Goal: Task Accomplishment & Management: Complete application form

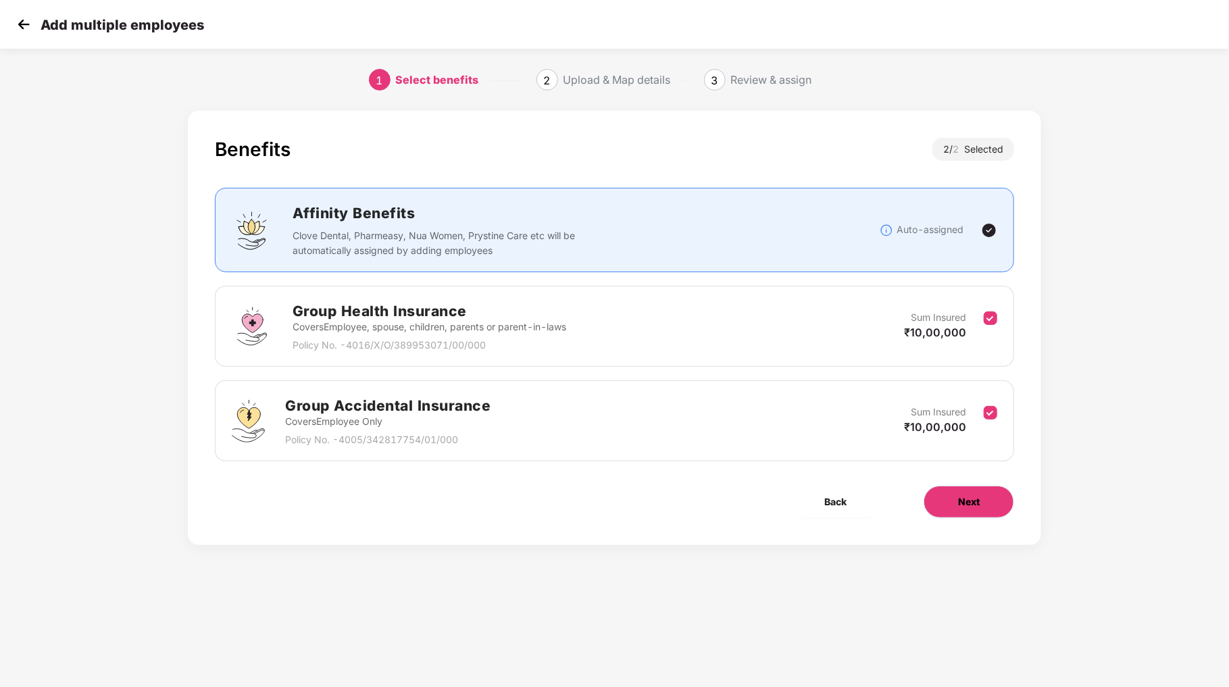
click at [972, 503] on span "Next" at bounding box center [969, 502] width 22 height 15
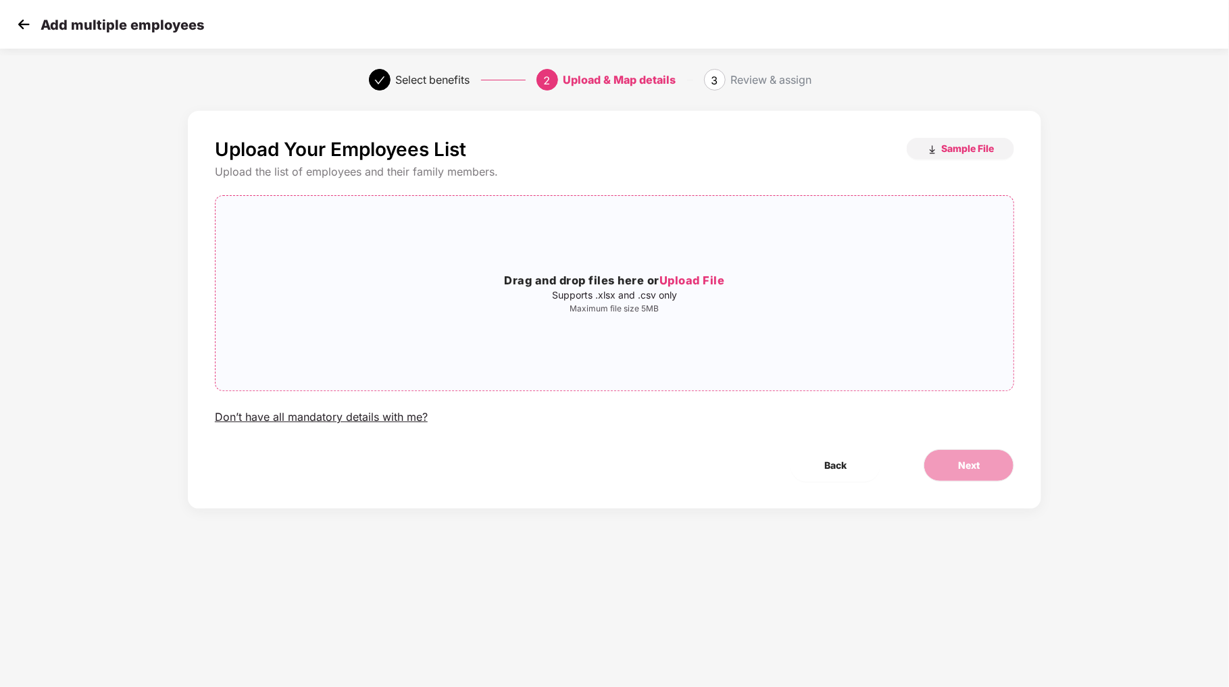
click at [712, 285] on span "Upload File" at bounding box center [693, 281] width 66 height 14
click at [957, 474] on button "Next" at bounding box center [969, 465] width 91 height 32
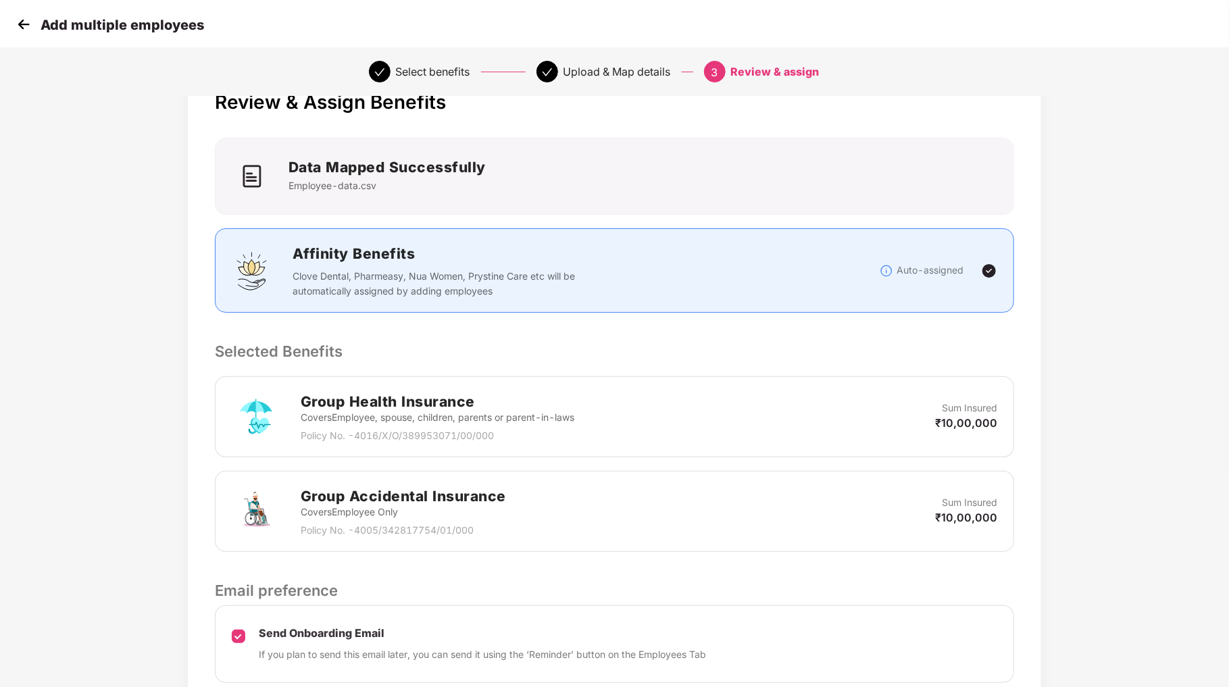
scroll to position [157, 0]
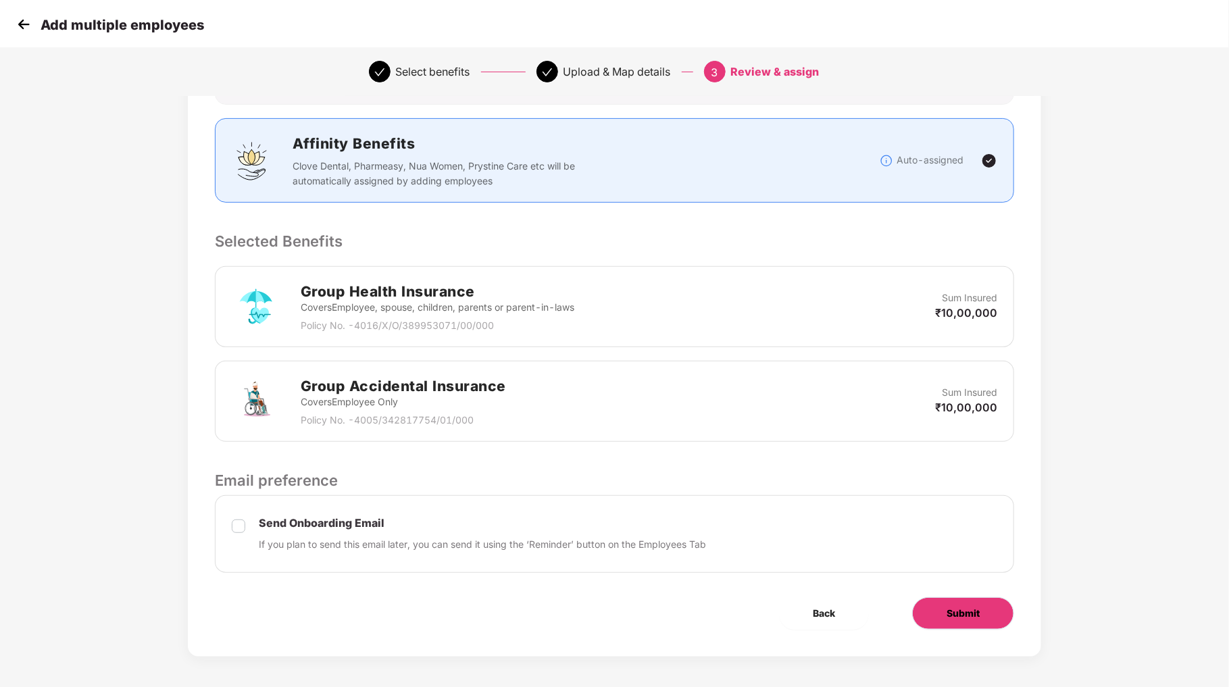
click at [989, 612] on button "Submit" at bounding box center [963, 613] width 102 height 32
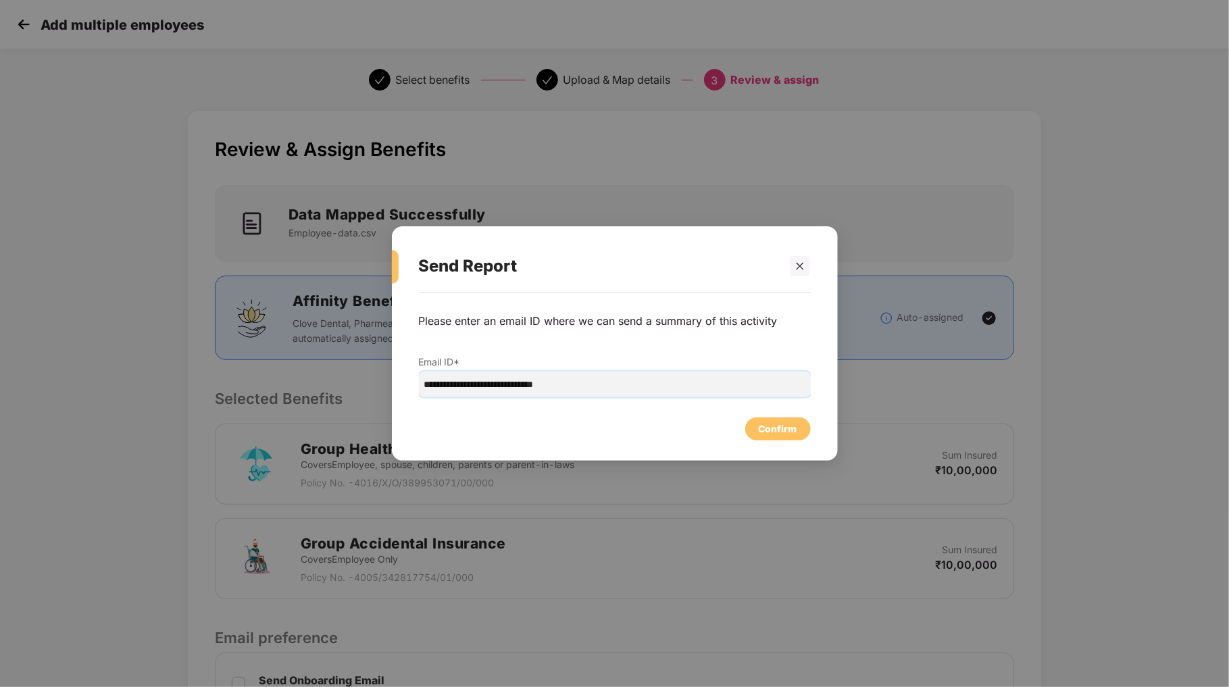
click at [710, 384] on input "**********" at bounding box center [615, 385] width 392 height 26
click at [777, 424] on div "Confirm" at bounding box center [778, 429] width 39 height 15
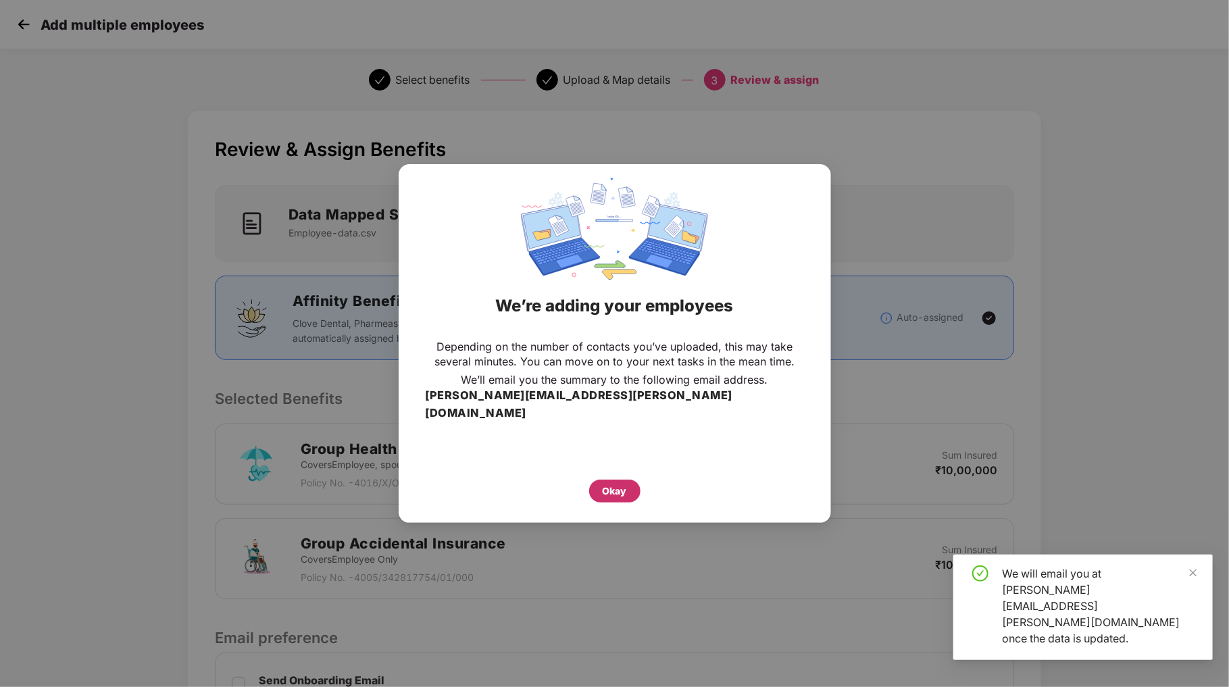
click at [617, 484] on div "Okay" at bounding box center [615, 491] width 24 height 15
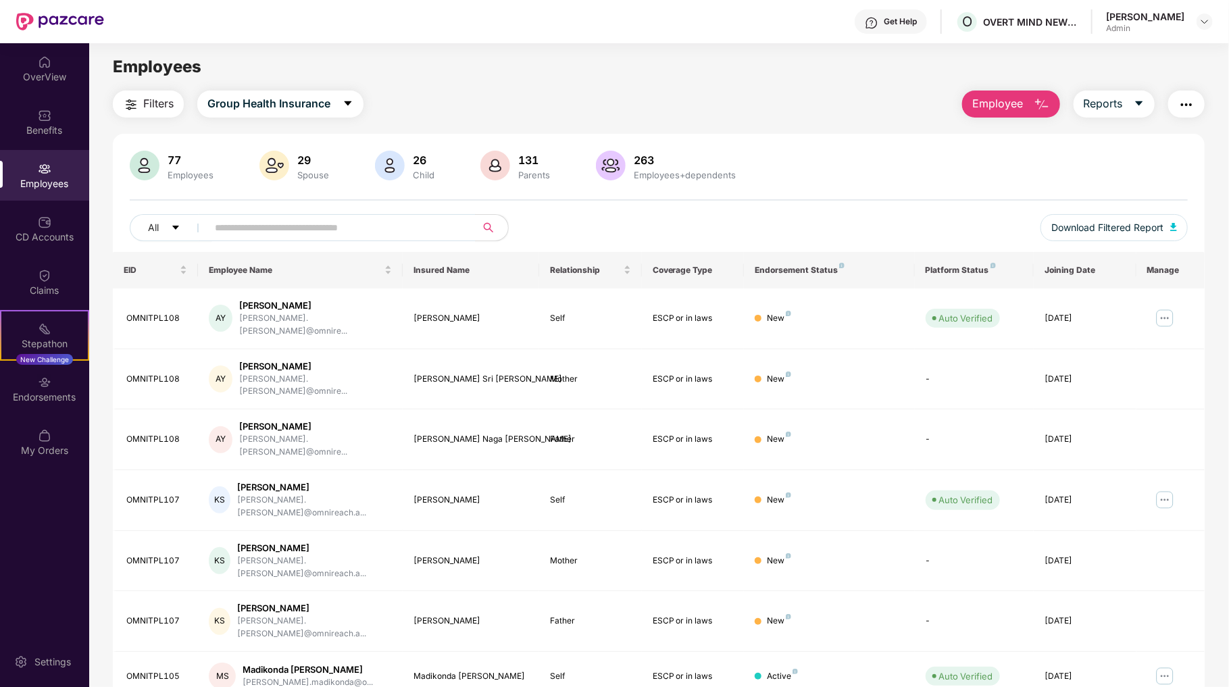
click at [990, 107] on span "Employee" at bounding box center [997, 103] width 51 height 17
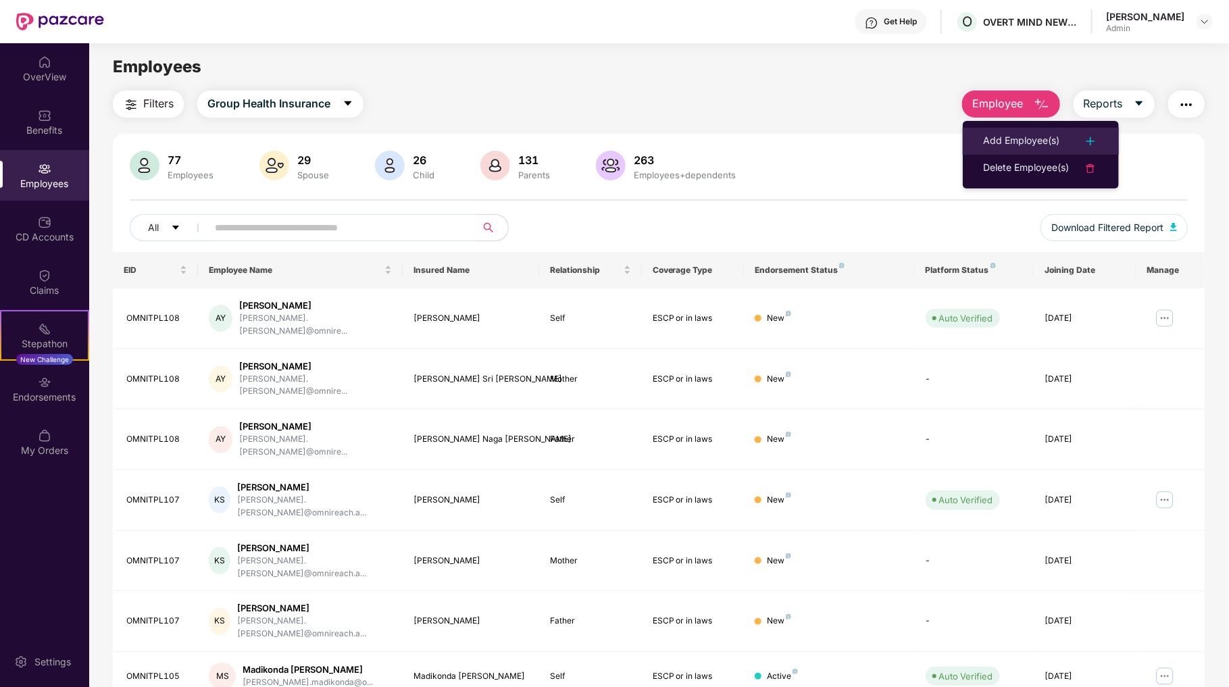
click at [1010, 138] on div "Add Employee(s)" at bounding box center [1021, 141] width 76 height 16
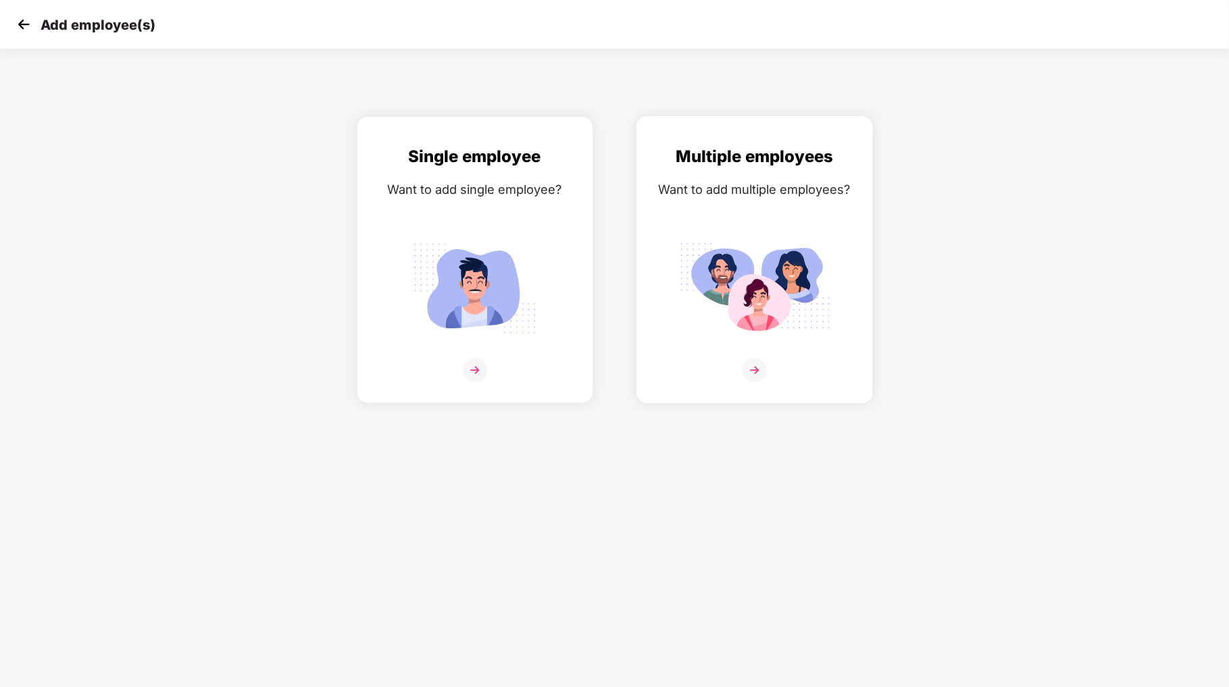
click at [756, 372] on img at bounding box center [755, 370] width 24 height 24
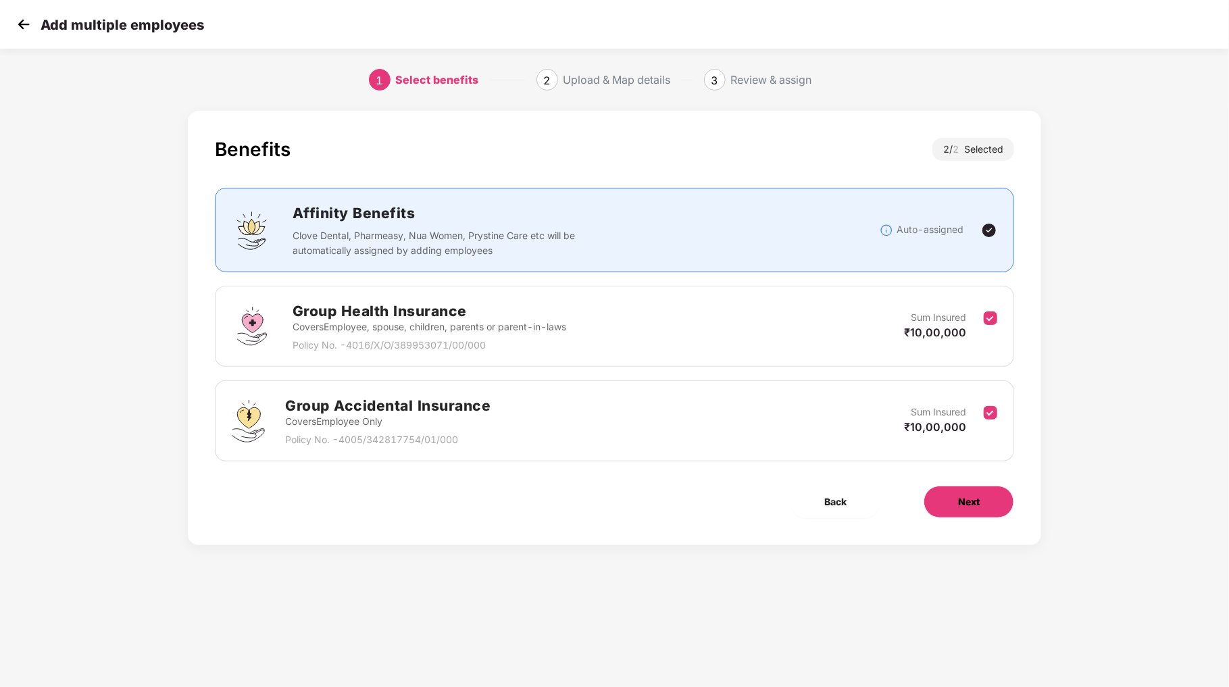
click at [967, 497] on span "Next" at bounding box center [969, 502] width 22 height 15
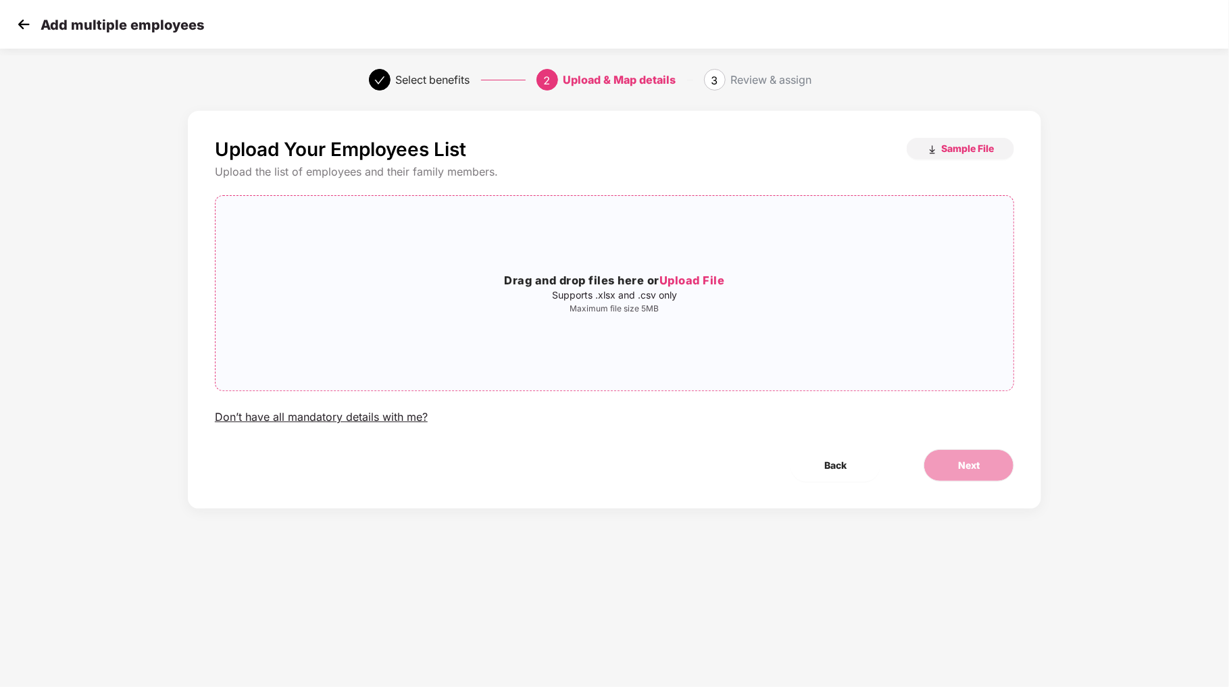
click at [713, 282] on span "Upload File" at bounding box center [693, 281] width 66 height 14
click at [974, 465] on span "Next" at bounding box center [969, 465] width 22 height 15
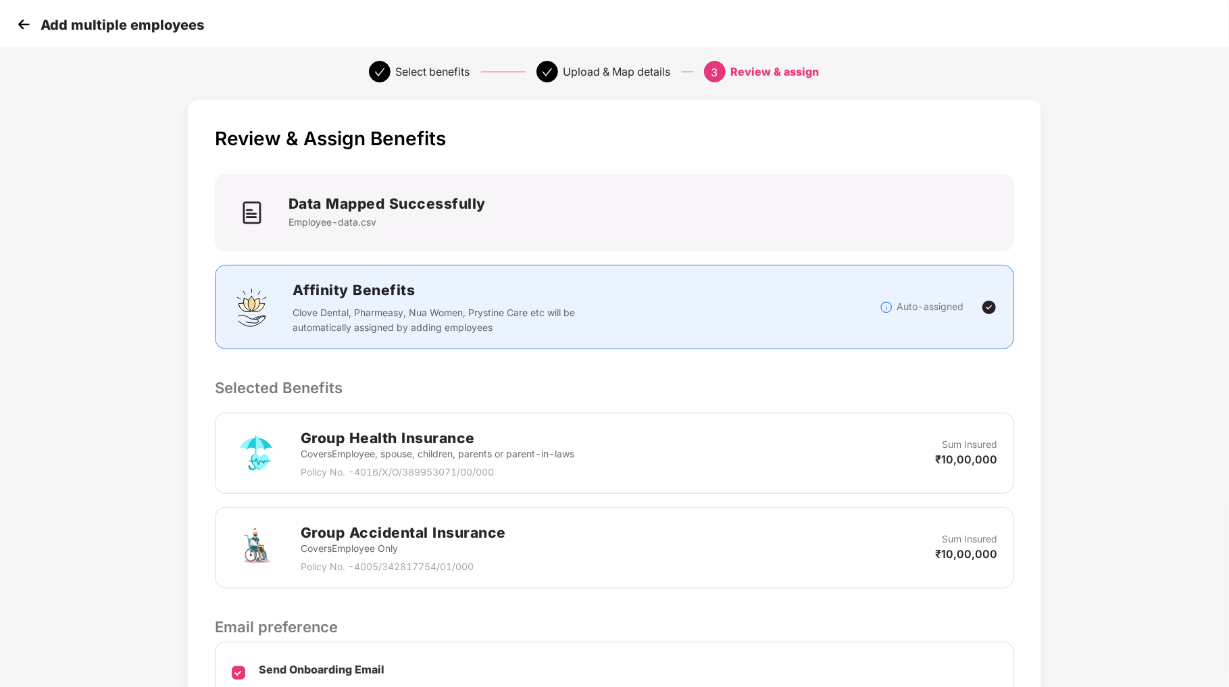
scroll to position [157, 0]
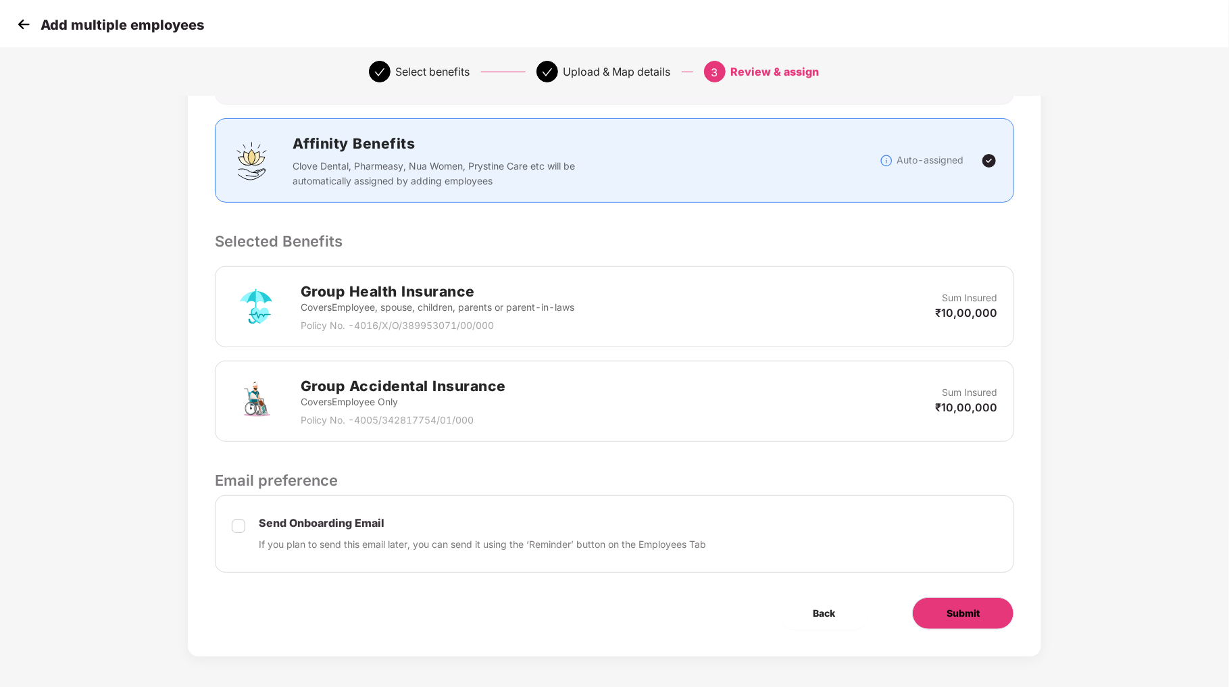
click at [956, 610] on span "Submit" at bounding box center [963, 613] width 33 height 15
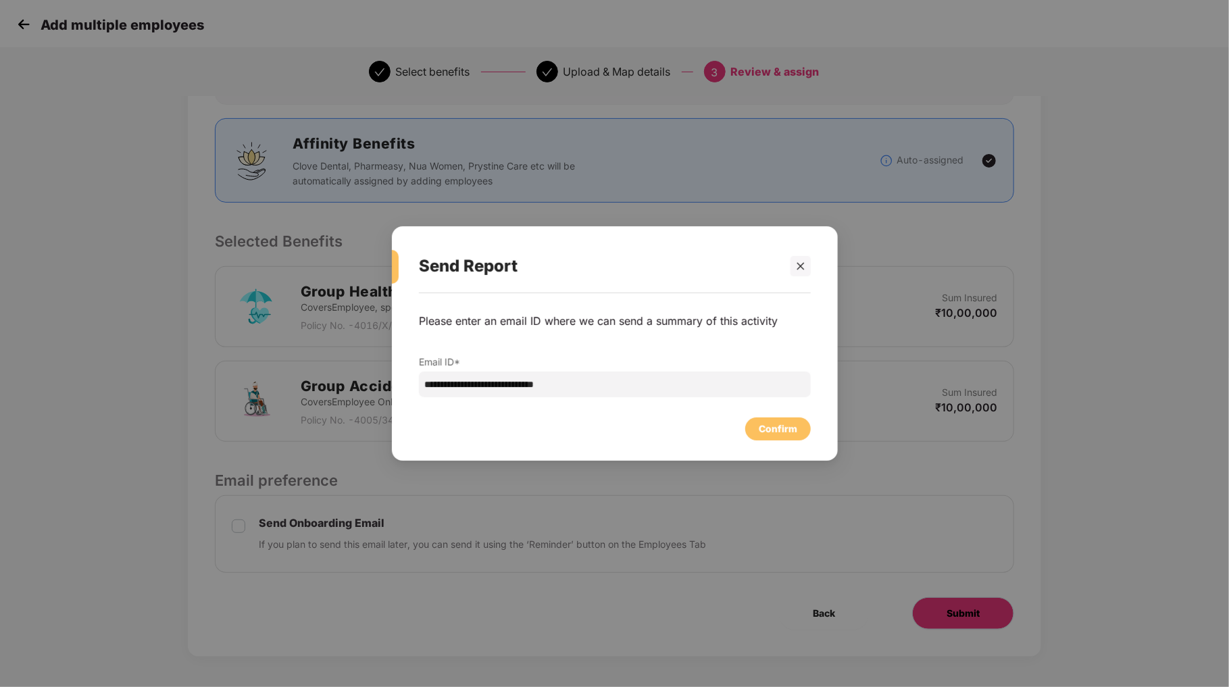
scroll to position [0, 0]
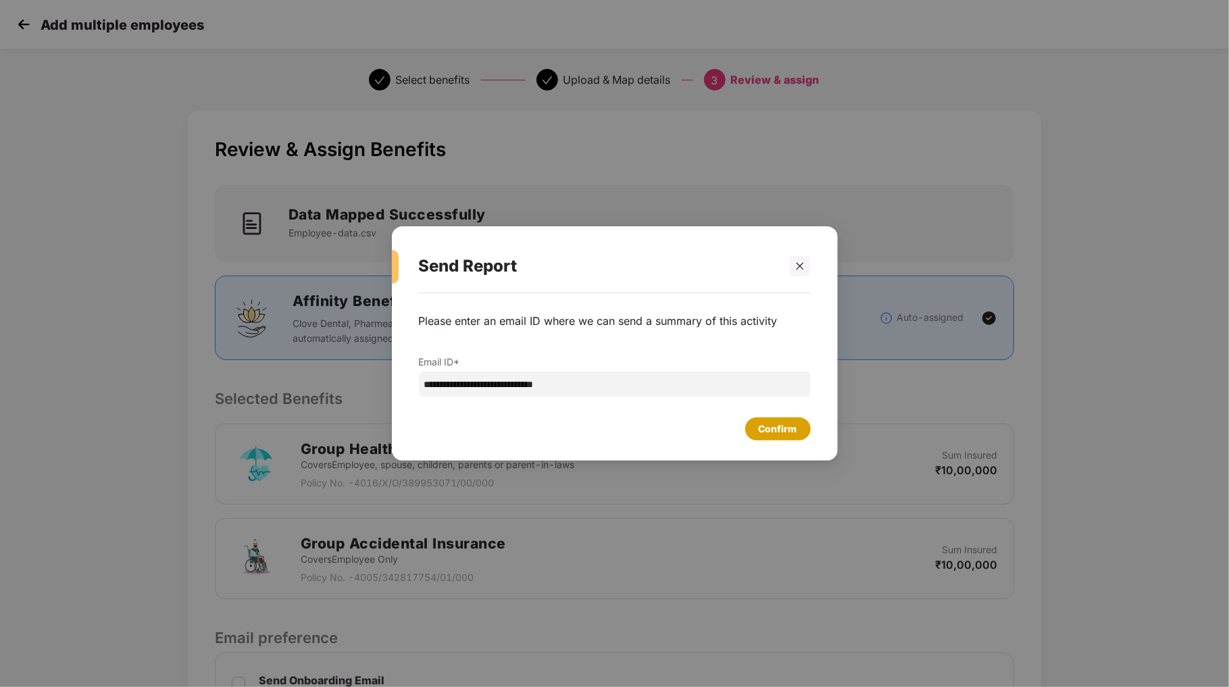
click at [768, 428] on div "Confirm" at bounding box center [778, 429] width 39 height 15
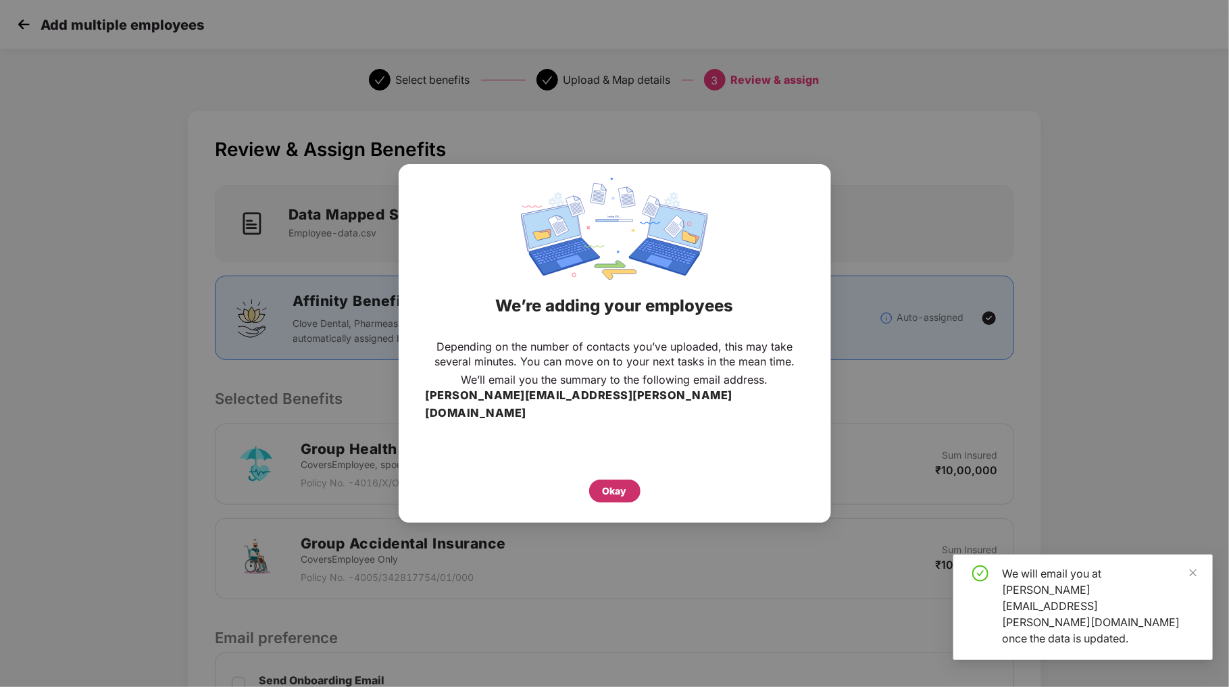
click at [624, 484] on div "Okay" at bounding box center [615, 491] width 24 height 15
